Goal: Task Accomplishment & Management: Use online tool/utility

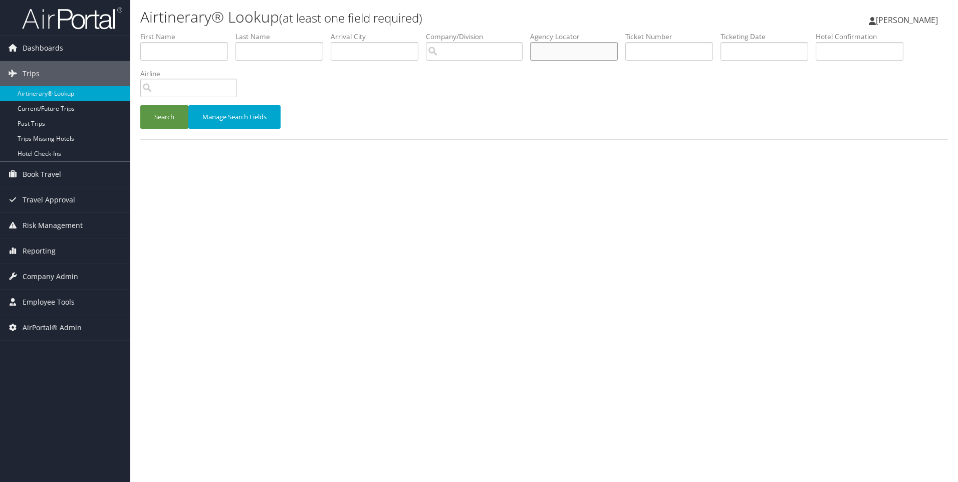
click at [582, 52] on input "text" at bounding box center [574, 51] width 88 height 19
type input "DLZ2X1"
click at [140, 105] on button "Search" at bounding box center [164, 117] width 48 height 24
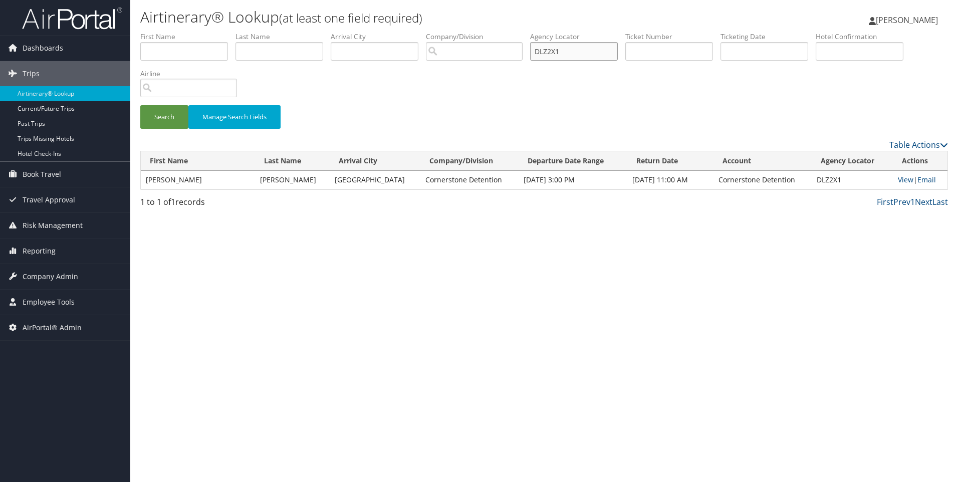
drag, startPoint x: 575, startPoint y: 50, endPoint x: 521, endPoint y: 45, distance: 53.9
click at [521, 32] on ul "First Name Last Name Departure City Arrival City Company/Division Airport/City …" at bounding box center [544, 32] width 808 height 0
click at [62, 272] on span "Company Admin" at bounding box center [51, 276] width 56 height 25
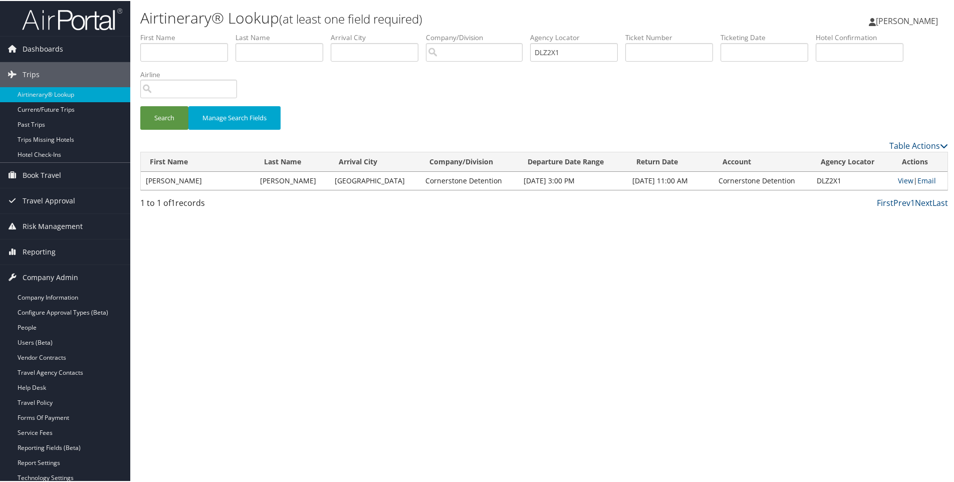
click at [53, 264] on li "Reporting Unused Tickets Savings Tracker Virtual Pay Lookup Prime Analytics" at bounding box center [65, 251] width 130 height 26
click at [51, 260] on span "Reporting" at bounding box center [39, 250] width 33 height 25
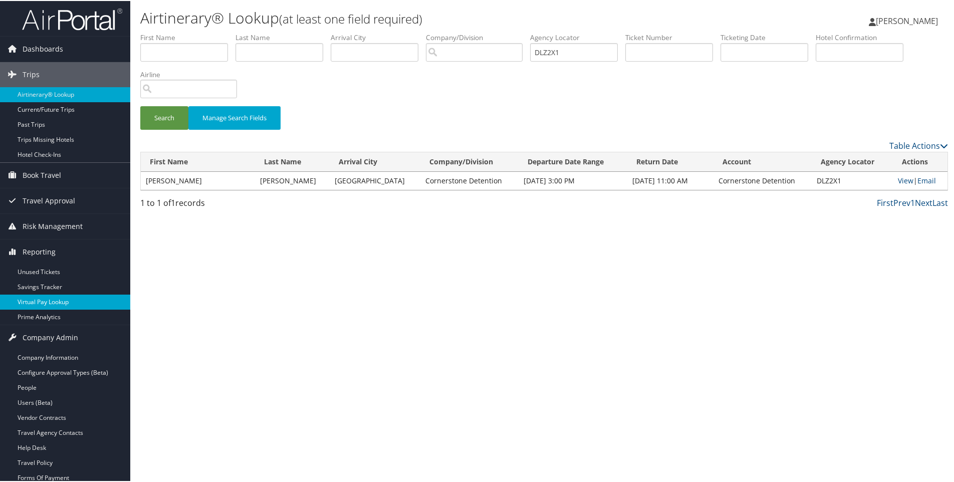
click at [44, 295] on link "Virtual Pay Lookup" at bounding box center [65, 301] width 130 height 15
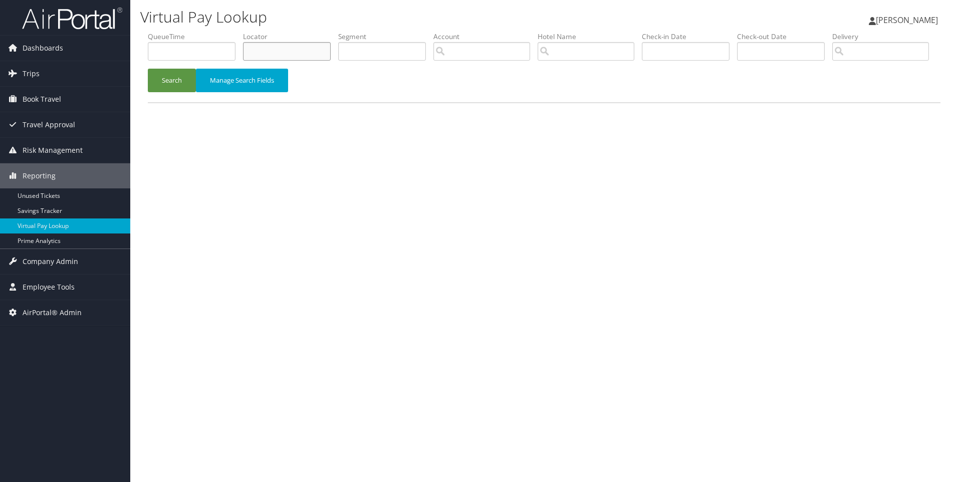
click at [294, 53] on input "text" at bounding box center [287, 51] width 88 height 19
paste input "DLZ2X1"
type input "DLZ2X1"
click at [148, 69] on button "Search" at bounding box center [172, 81] width 48 height 24
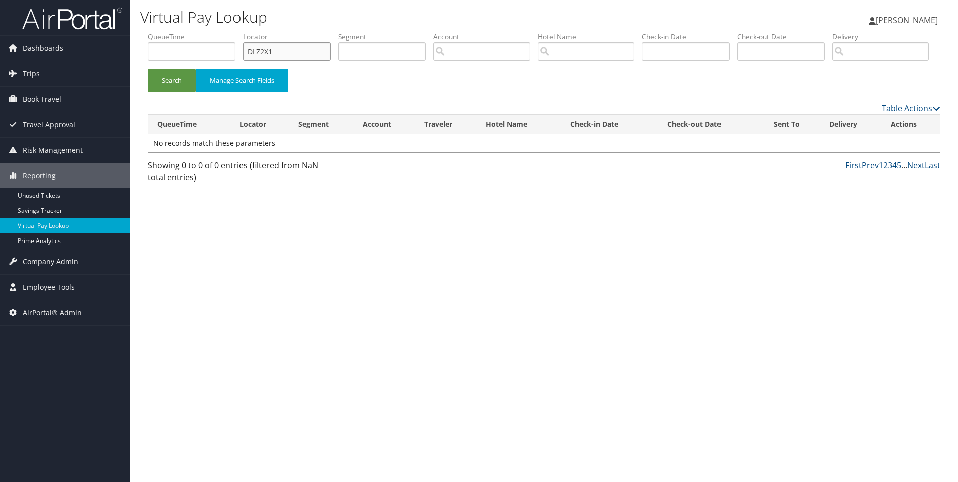
drag, startPoint x: 290, startPoint y: 49, endPoint x: 245, endPoint y: 48, distance: 45.6
click at [245, 48] on input "DLZ2X1" at bounding box center [287, 51] width 88 height 19
click at [74, 285] on link "Employee Tools" at bounding box center [65, 287] width 130 height 25
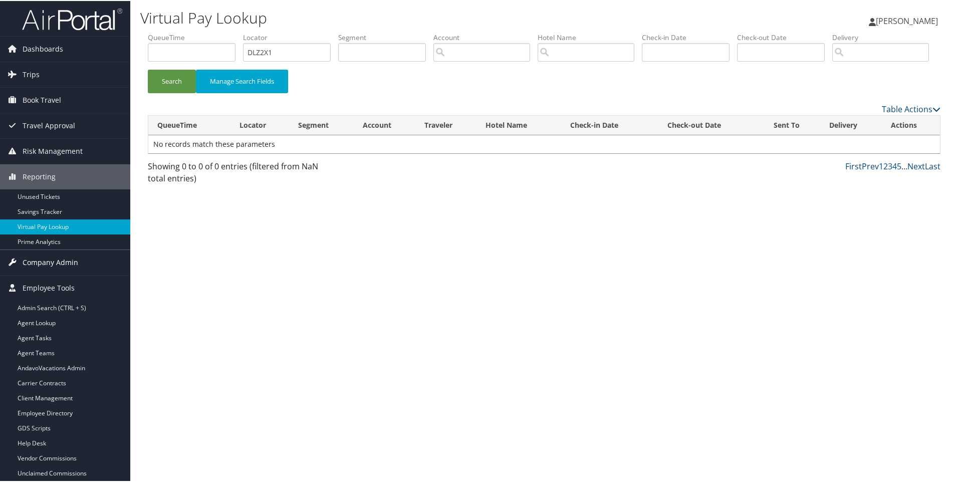
click at [69, 263] on span "Company Admin" at bounding box center [51, 261] width 56 height 25
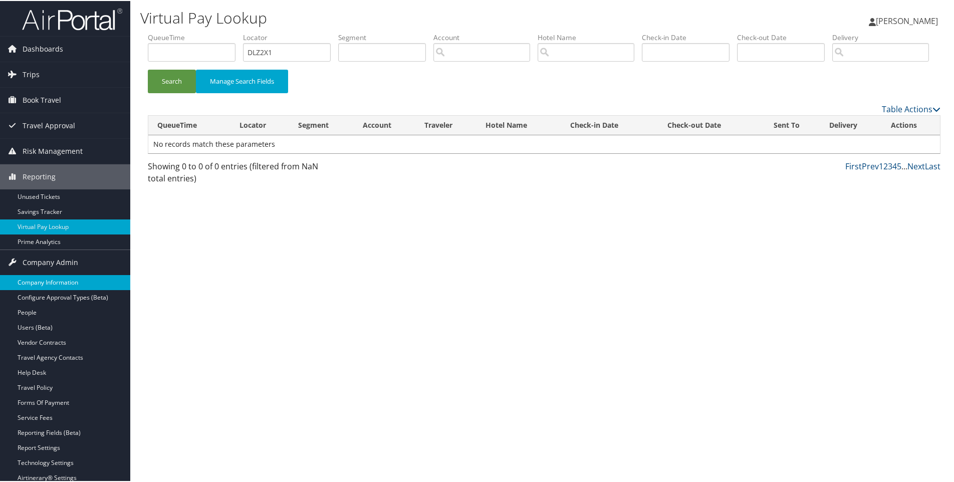
click at [70, 286] on link "Company Information" at bounding box center [65, 281] width 130 height 15
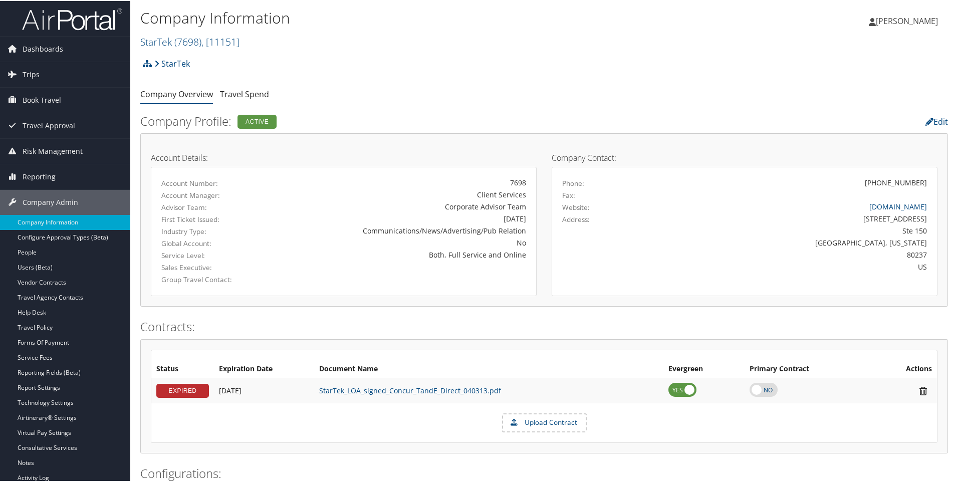
click at [201, 44] on span "( 7698 )" at bounding box center [187, 41] width 27 height 14
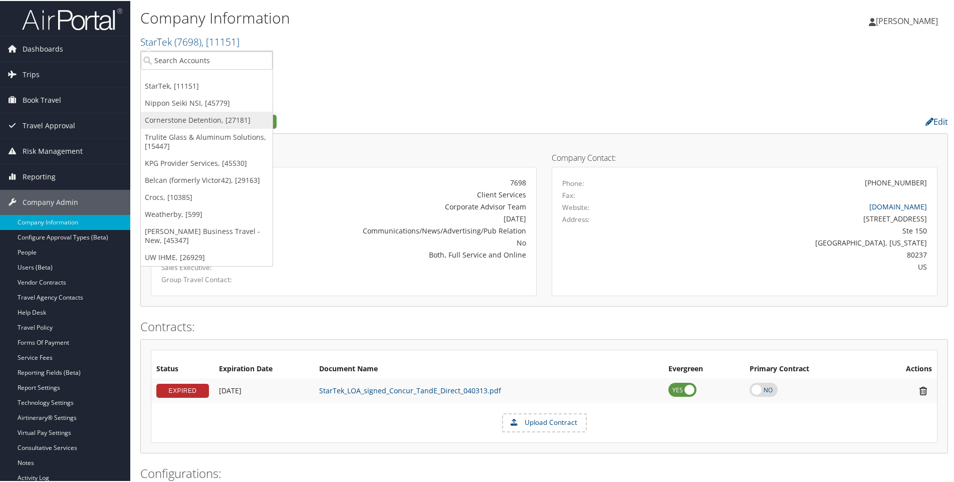
click at [215, 121] on link "Cornerstone Detention, [27181]" at bounding box center [207, 119] width 132 height 17
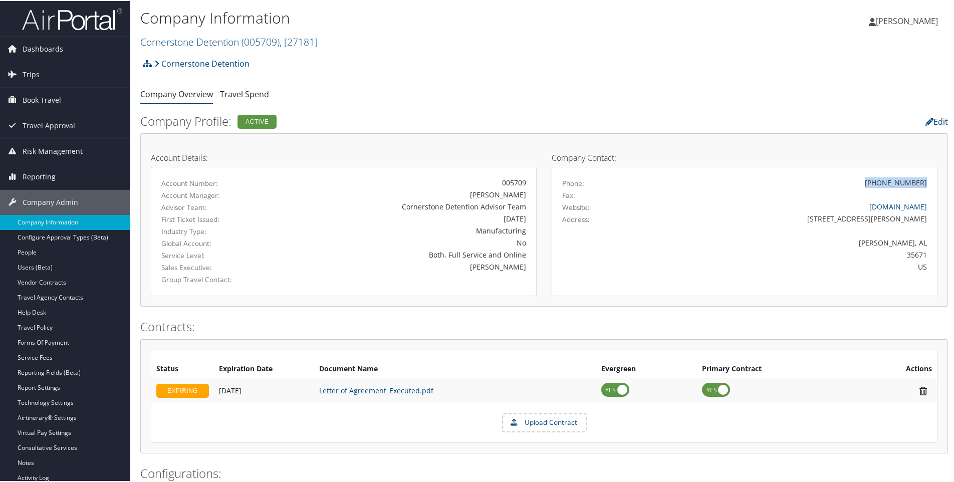
drag, startPoint x: 870, startPoint y: 180, endPoint x: 921, endPoint y: 178, distance: 51.2
click at [921, 178] on div "[PHONE_NUMBER]" at bounding box center [792, 181] width 285 height 11
copy div "[PHONE_NUMBER]"
click at [56, 175] on link "Reporting" at bounding box center [65, 175] width 130 height 25
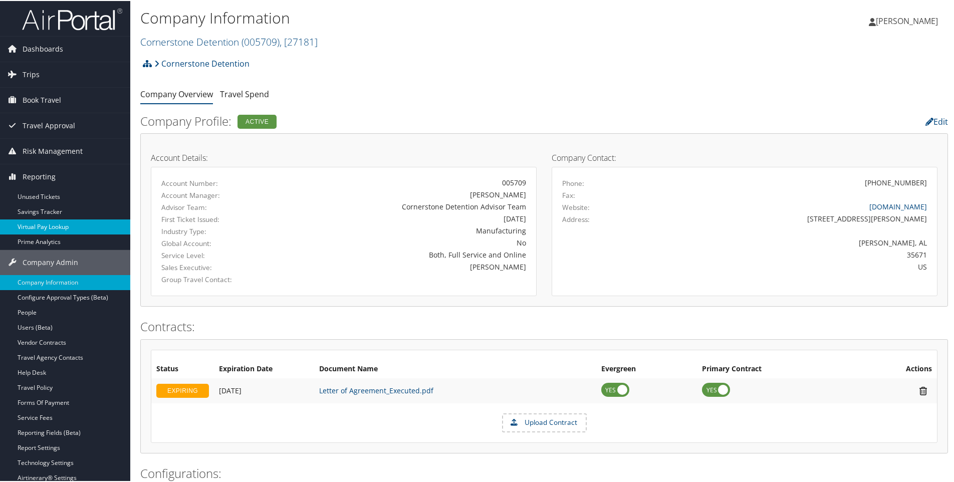
click at [52, 229] on link "Virtual Pay Lookup" at bounding box center [65, 225] width 130 height 15
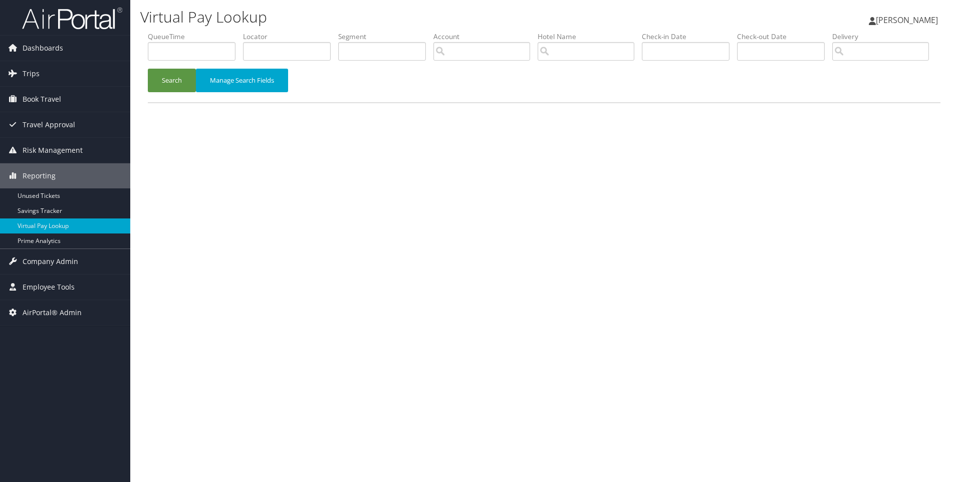
click at [262, 62] on li "Locator" at bounding box center [290, 50] width 95 height 37
click at [261, 43] on input "text" at bounding box center [287, 51] width 88 height 19
paste input "DLL9D7"
type input "DLL9D7"
click at [148, 69] on button "Search" at bounding box center [172, 81] width 48 height 24
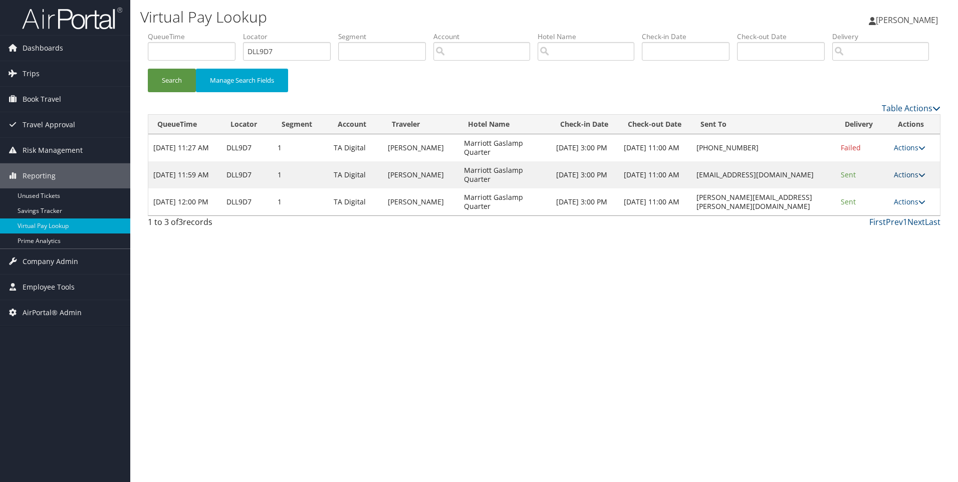
click at [897, 179] on link "Actions" at bounding box center [910, 175] width 32 height 10
click at [812, 363] on div "Virtual Pay Lookup Sophia Cain Sophia Cain My Settings Travel Agency Contacts L…" at bounding box center [544, 241] width 828 height 482
click at [906, 206] on link "Actions" at bounding box center [910, 202] width 32 height 10
click at [895, 268] on link "View Itinerary" at bounding box center [892, 259] width 63 height 17
click at [912, 206] on link "Actions" at bounding box center [910, 202] width 32 height 10
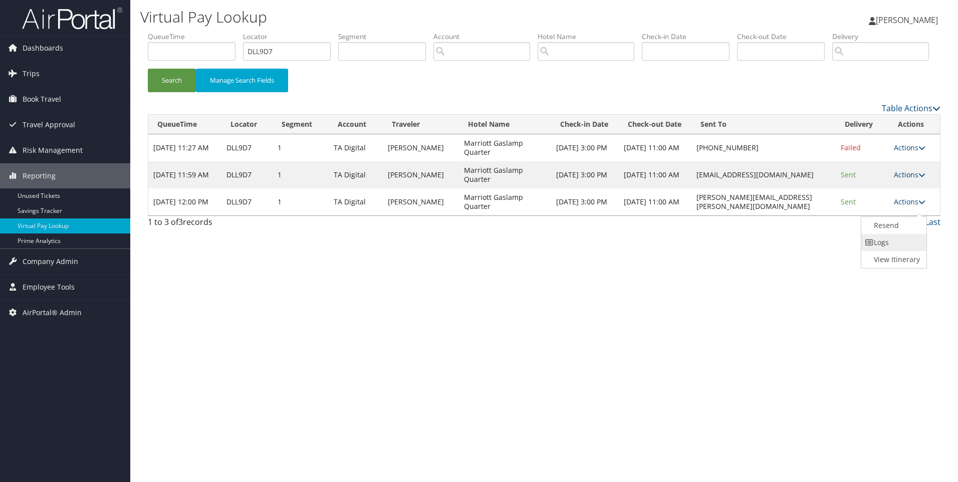
click at [890, 251] on link "Logs" at bounding box center [892, 242] width 63 height 17
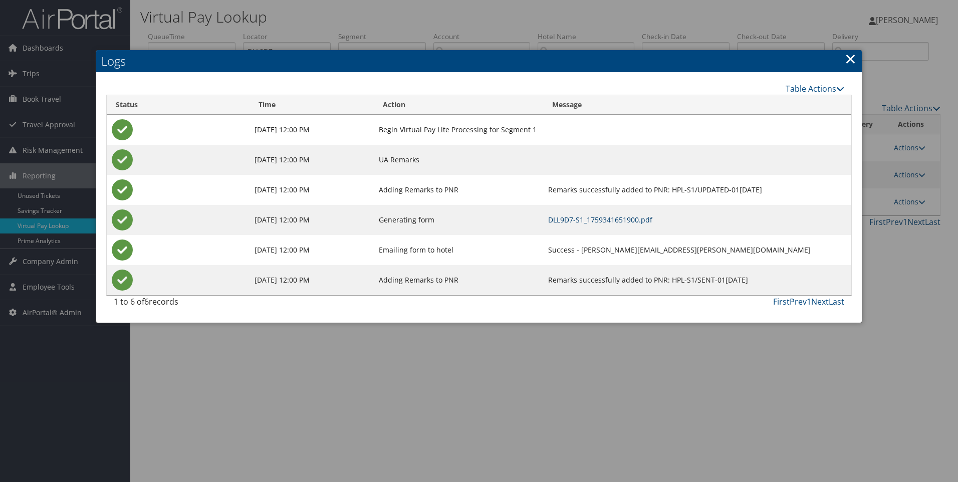
click at [548, 221] on link "DLL9D7-S1_1759341651900.pdf" at bounding box center [600, 220] width 104 height 10
